Goal: Information Seeking & Learning: Learn about a topic

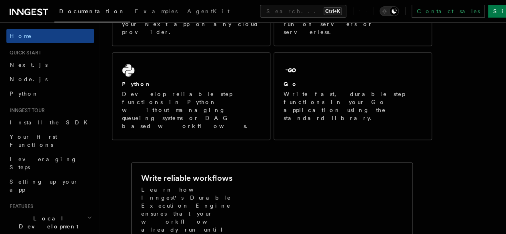
scroll to position [66, 0]
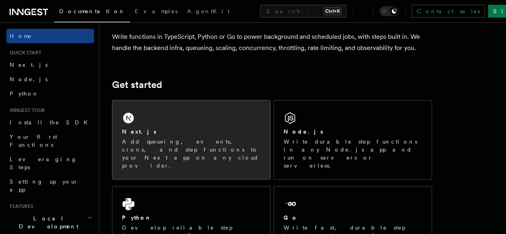
click at [175, 132] on div "Next.js Add queueing, events, crons, and step functions to your Next app on any…" at bounding box center [191, 139] width 158 height 79
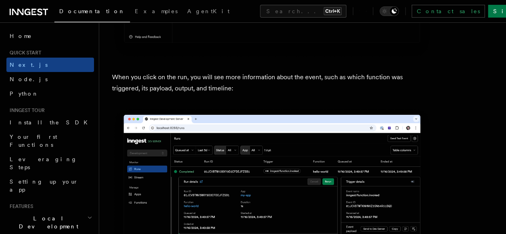
scroll to position [2831, 0]
